Goal: Task Accomplishment & Management: Use online tool/utility

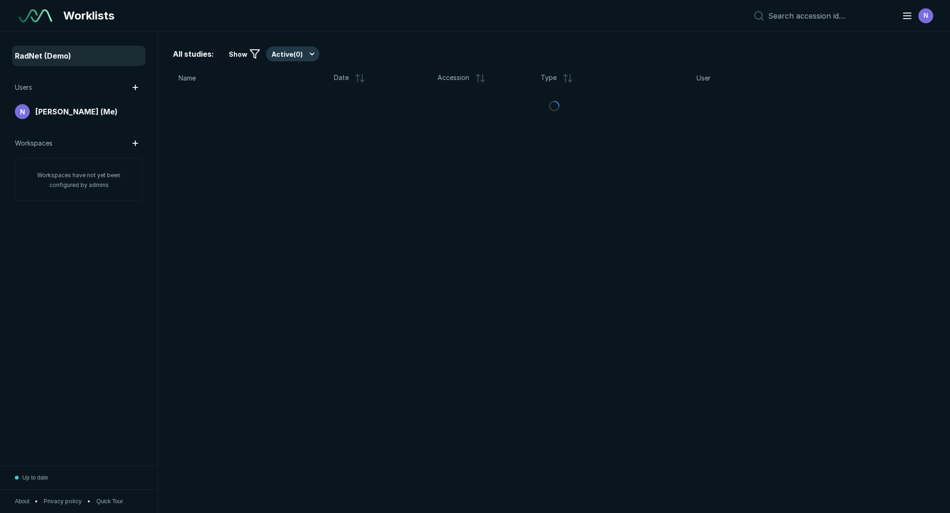
scroll to position [3341, 5470]
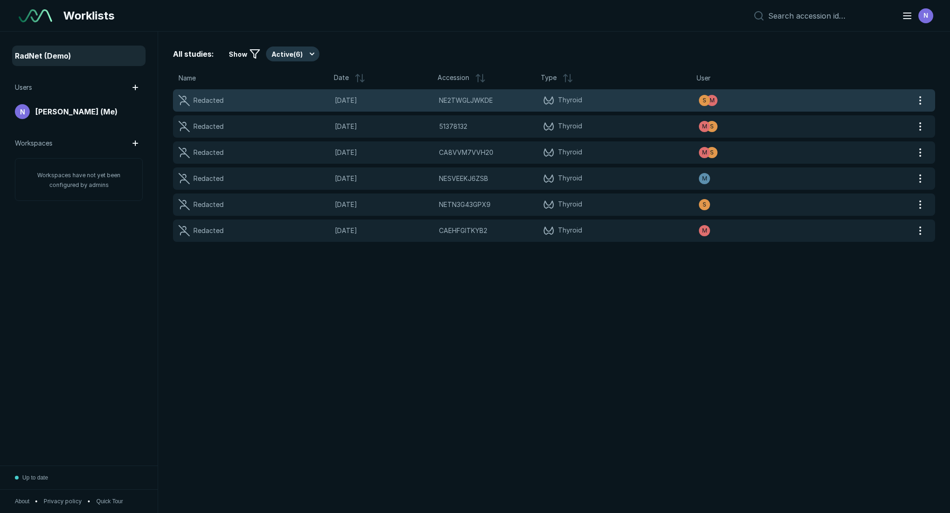
click at [503, 107] on div "Redacted [DATE] NE2TWGLJWKDE NE2TWGLJWKDE Thyroid M S" at bounding box center [543, 100] width 740 height 22
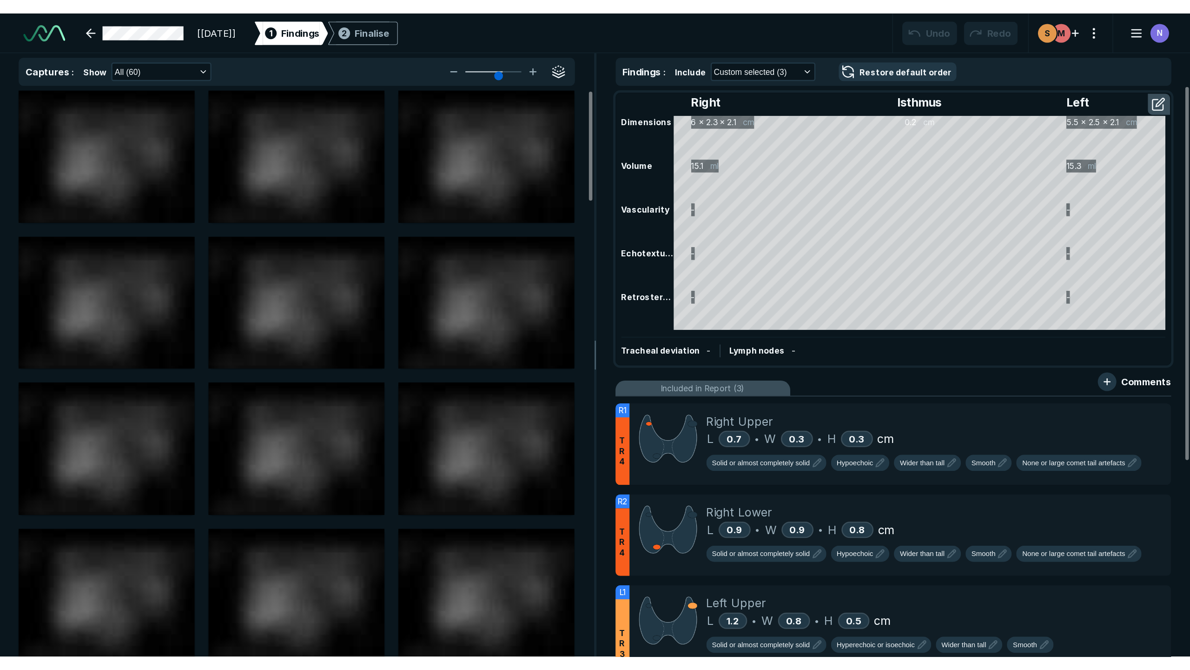
scroll to position [3341, 5470]
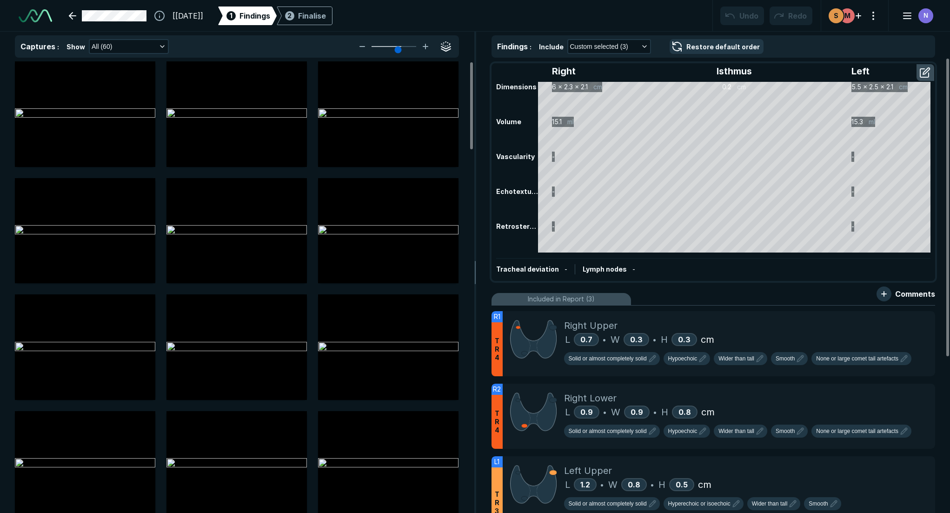
type input "3"
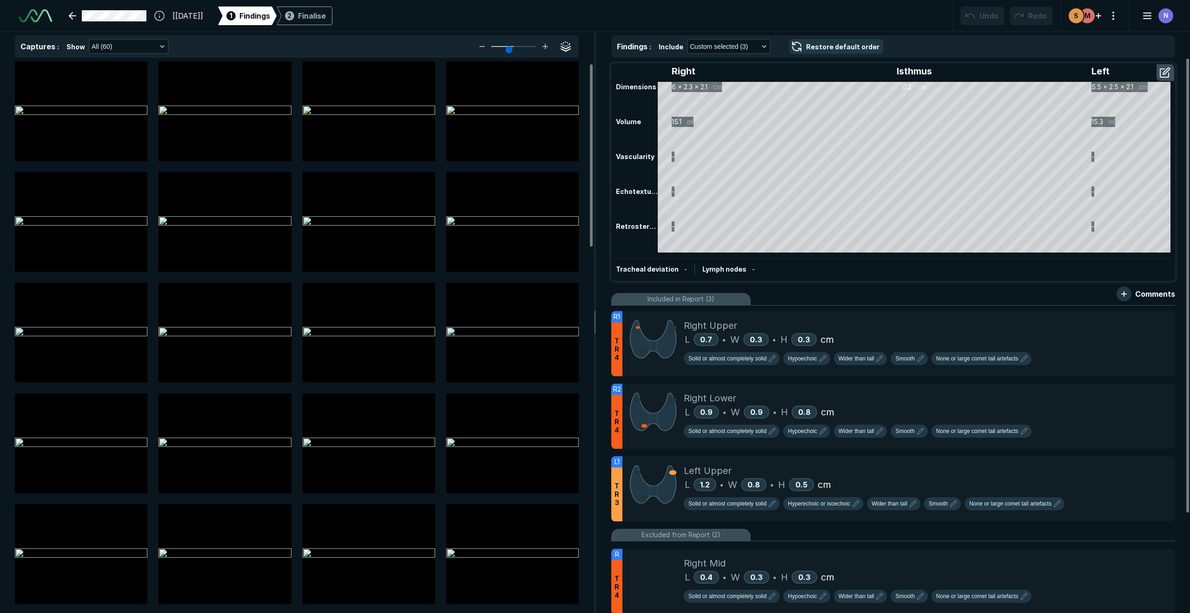
scroll to position [6, 0]
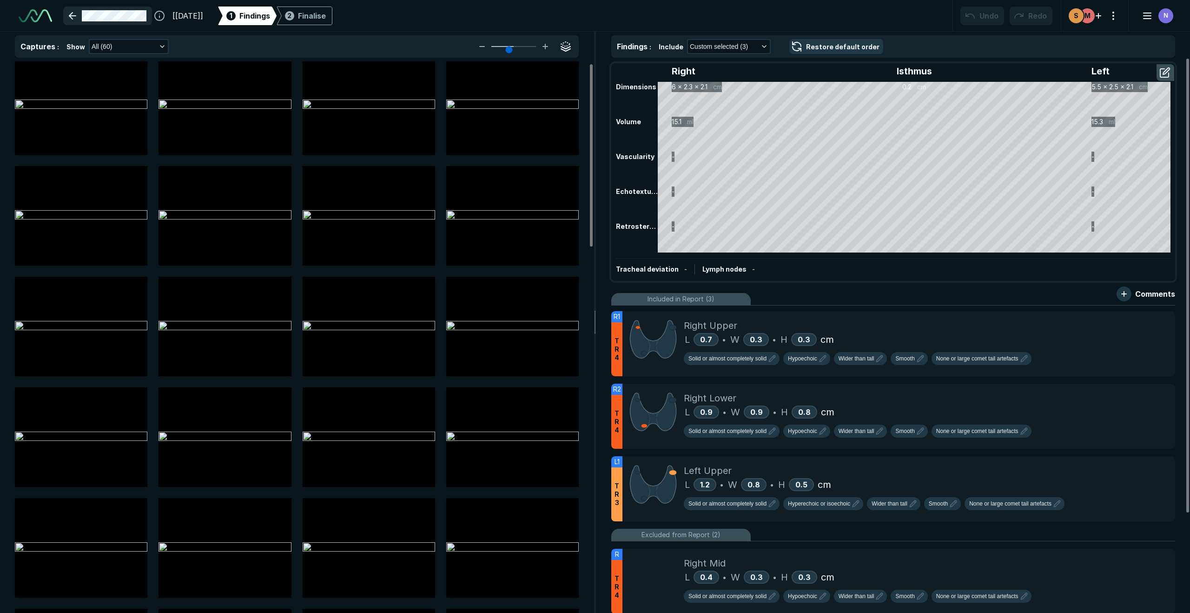
click at [72, 15] on link at bounding box center [107, 16] width 89 height 19
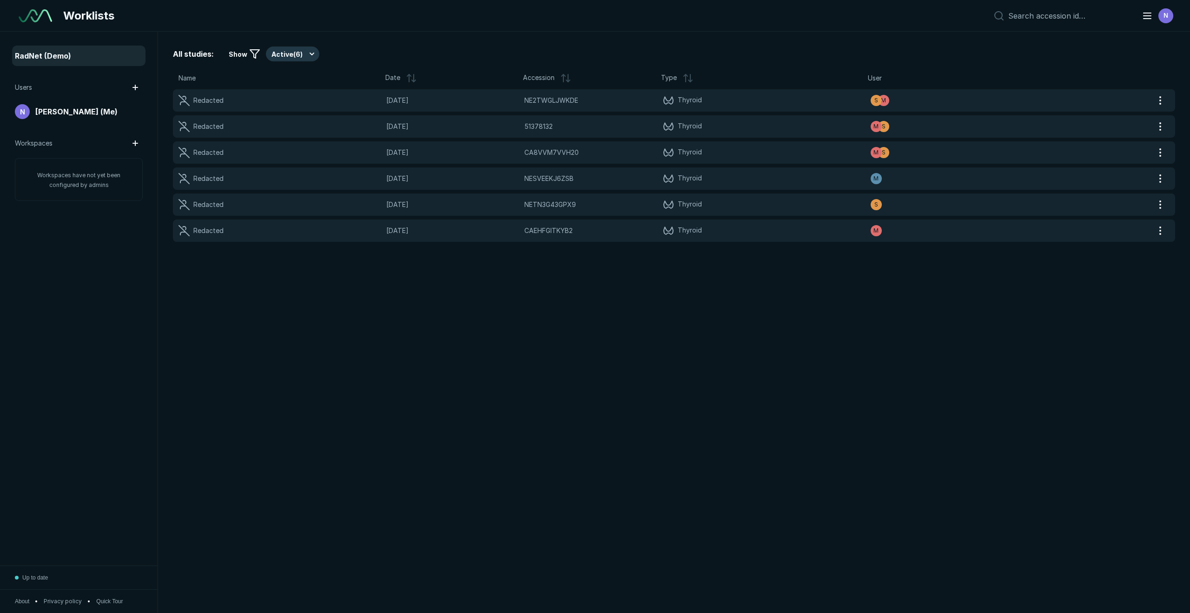
scroll to position [3642, 5692]
click at [339, 299] on div "All studies: Show Active ( 6 ) Name Date Accession Type User Redacted [DATE] NE…" at bounding box center [674, 322] width 1032 height 581
